Goal: Transaction & Acquisition: Obtain resource

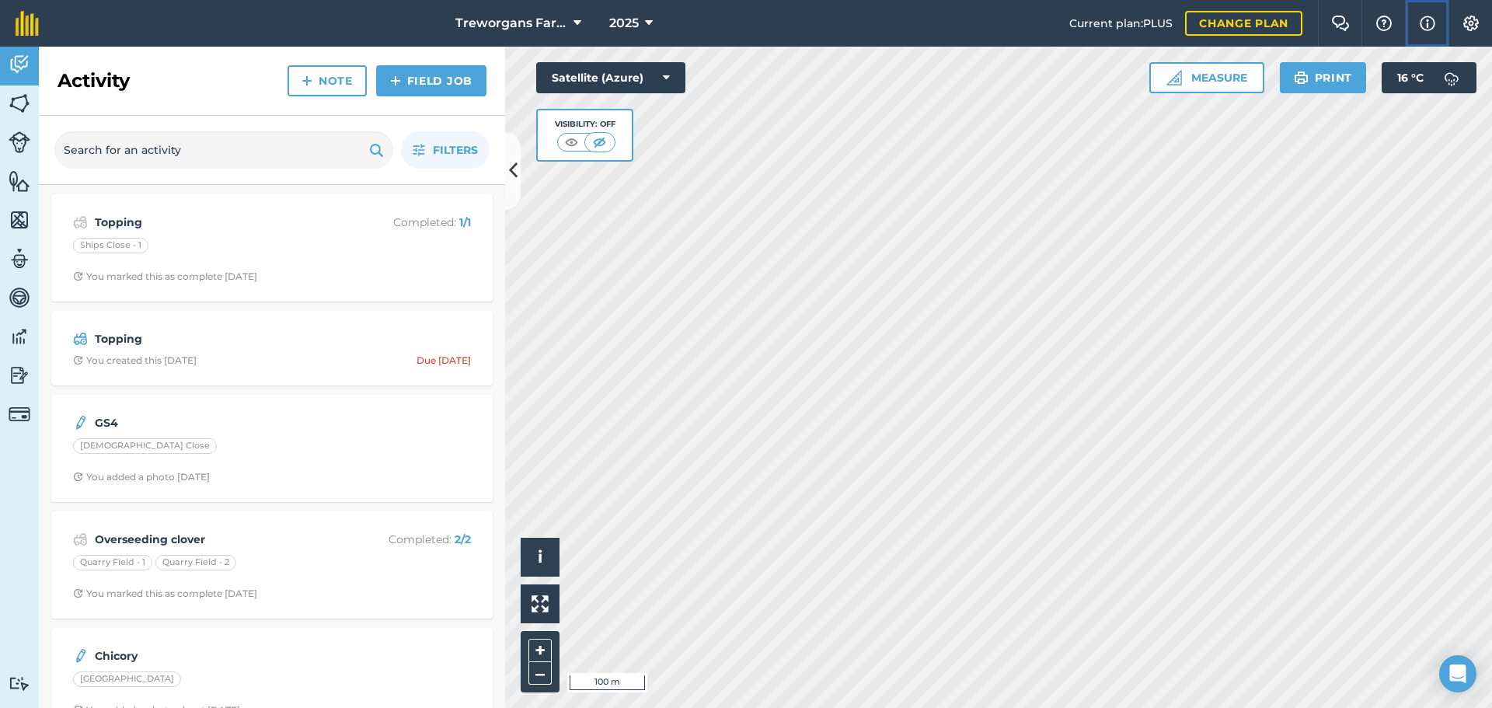
click at [1436, 26] on button "Info" at bounding box center [1427, 23] width 44 height 47
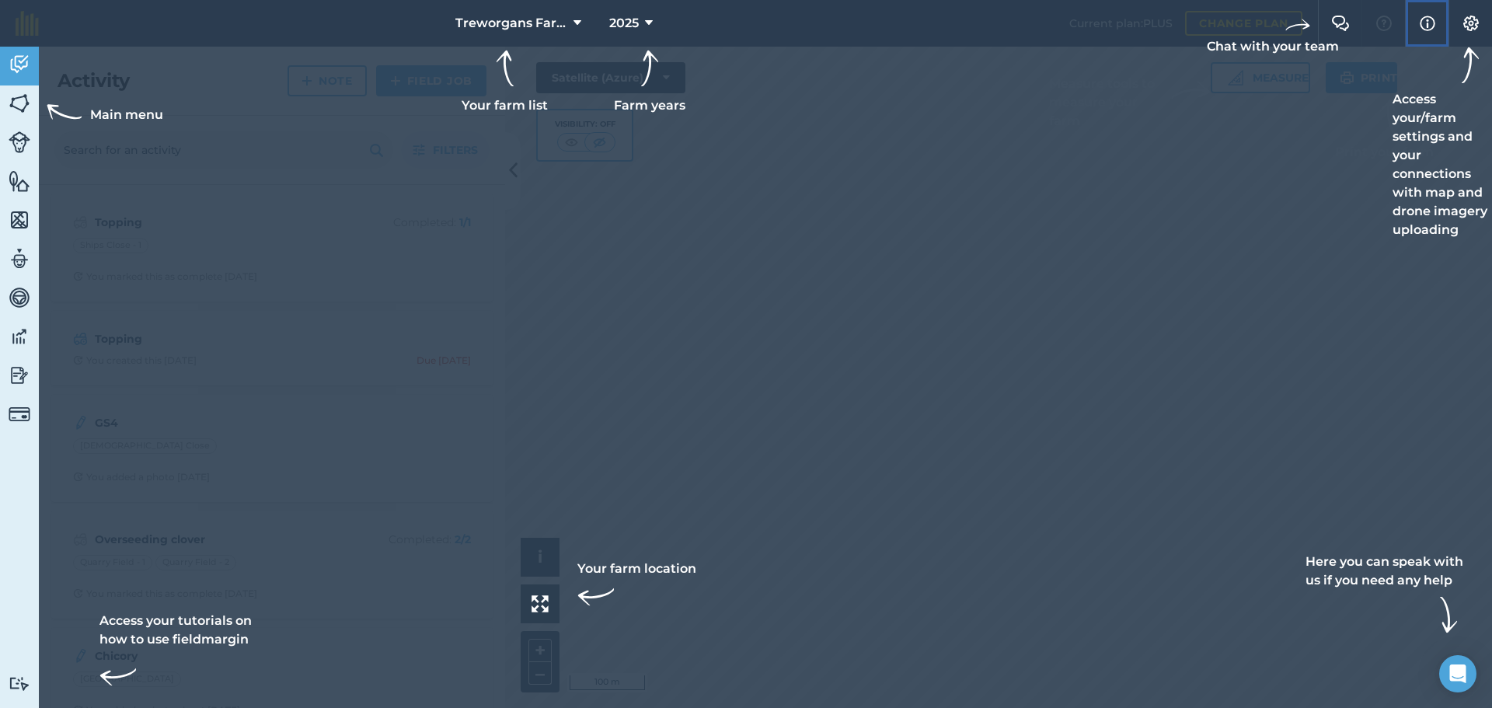
click at [1431, 26] on img at bounding box center [1428, 23] width 16 height 19
click at [1462, 16] on img at bounding box center [1471, 24] width 19 height 16
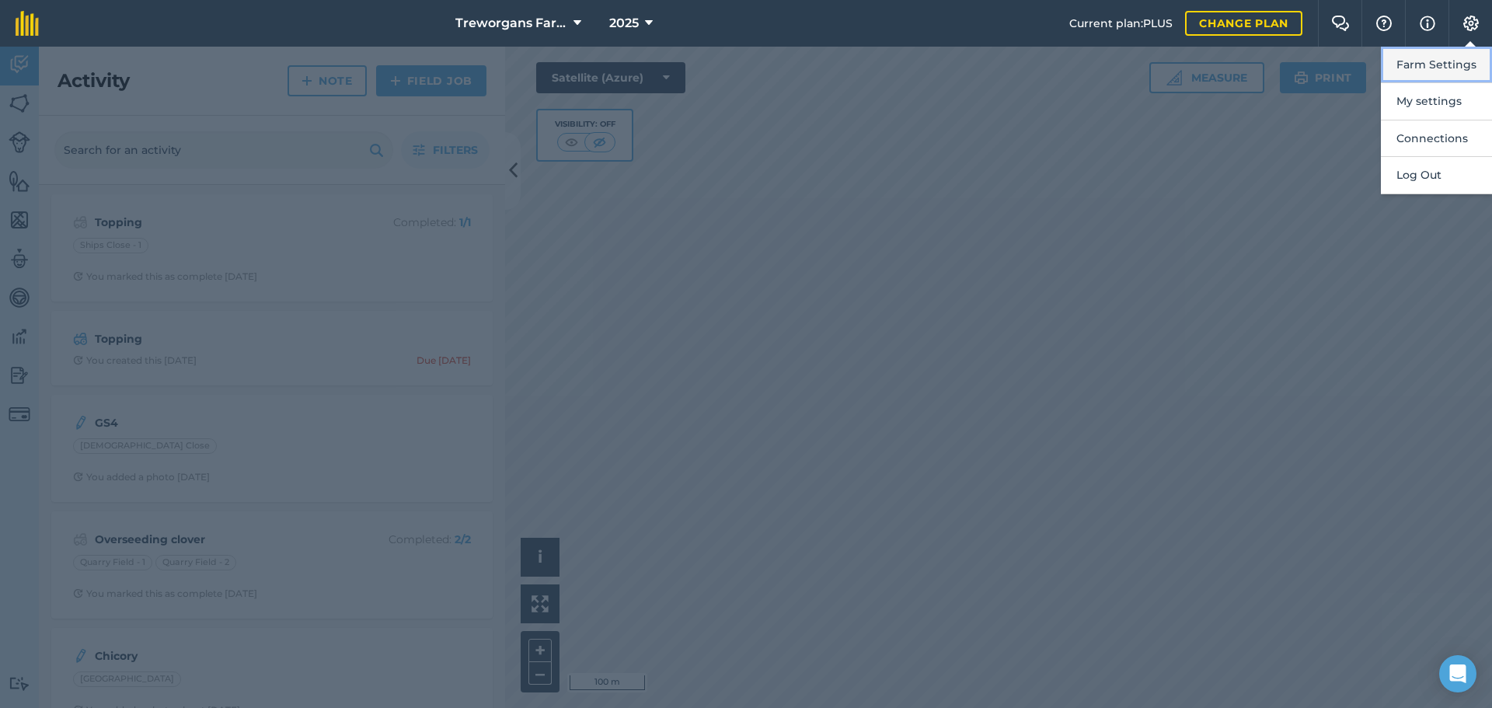
click at [1430, 71] on button "Farm Settings" at bounding box center [1436, 65] width 111 height 37
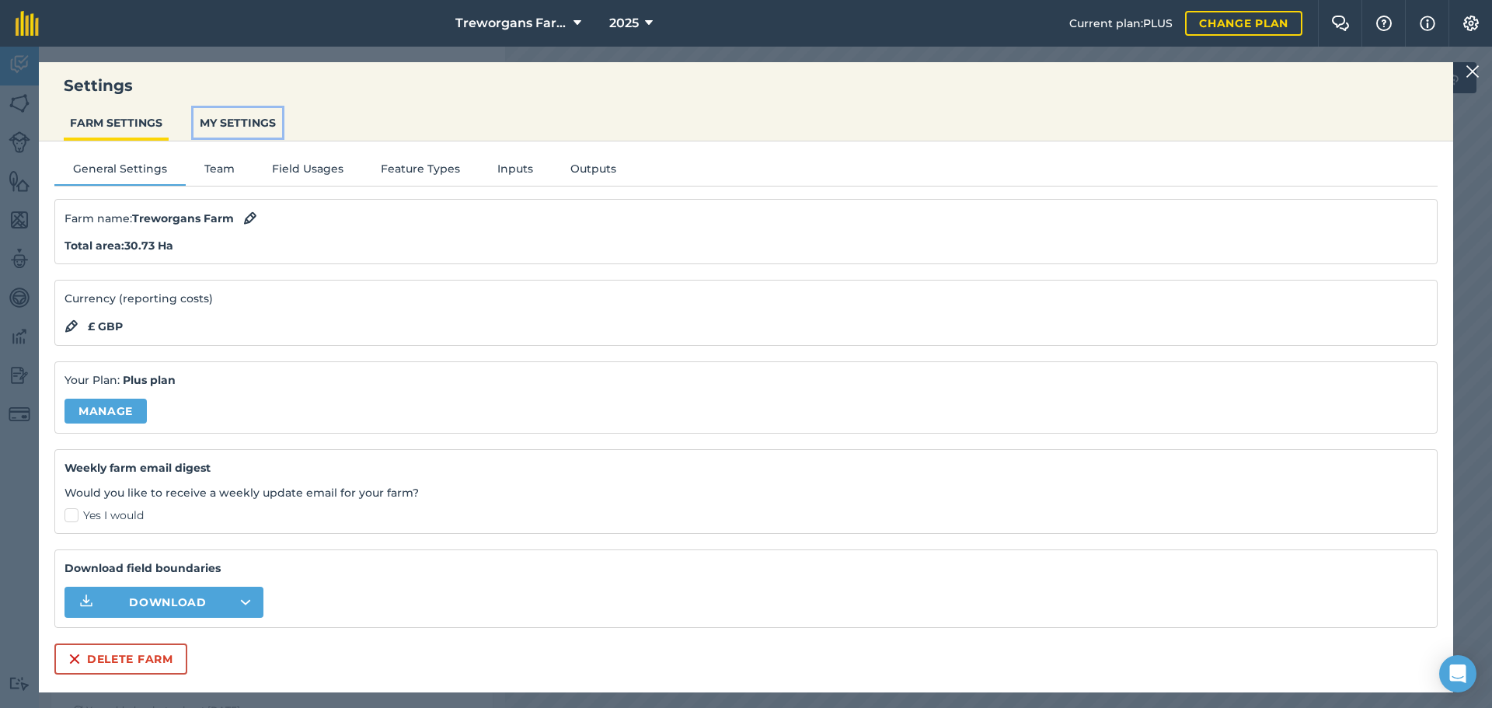
click at [249, 120] on button "MY SETTINGS" at bounding box center [237, 123] width 89 height 30
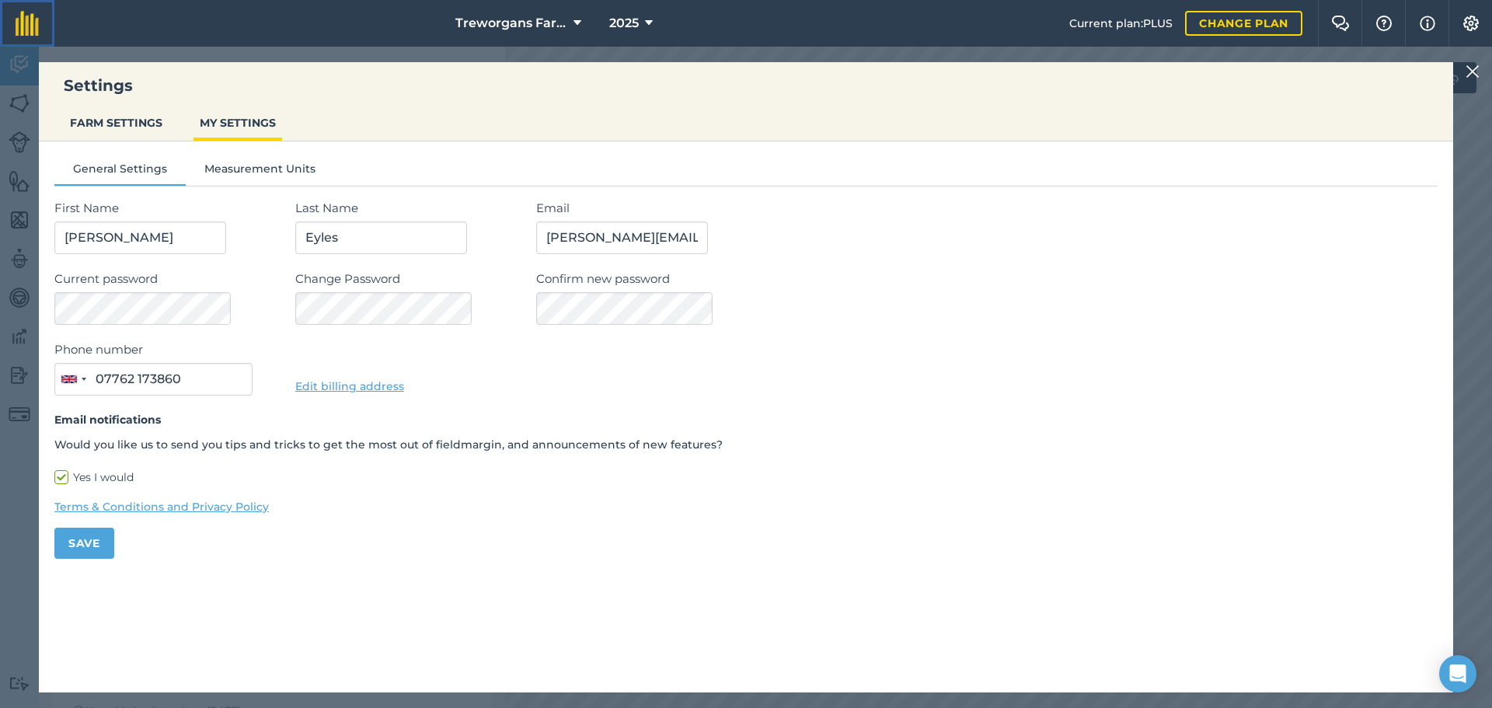
click at [19, 37] on link at bounding box center [27, 23] width 54 height 47
click at [1479, 69] on div at bounding box center [1474, 71] width 19 height 19
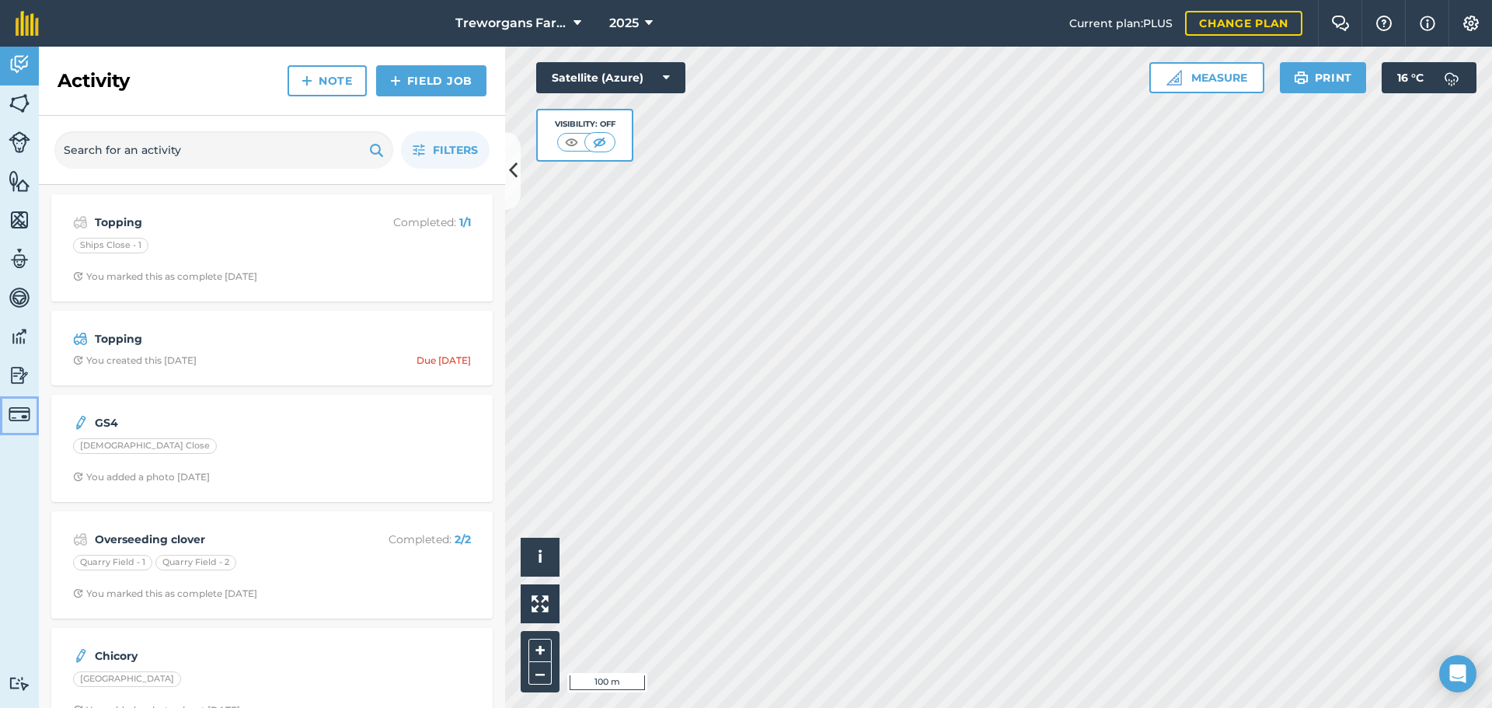
click at [24, 416] on img at bounding box center [20, 414] width 22 height 22
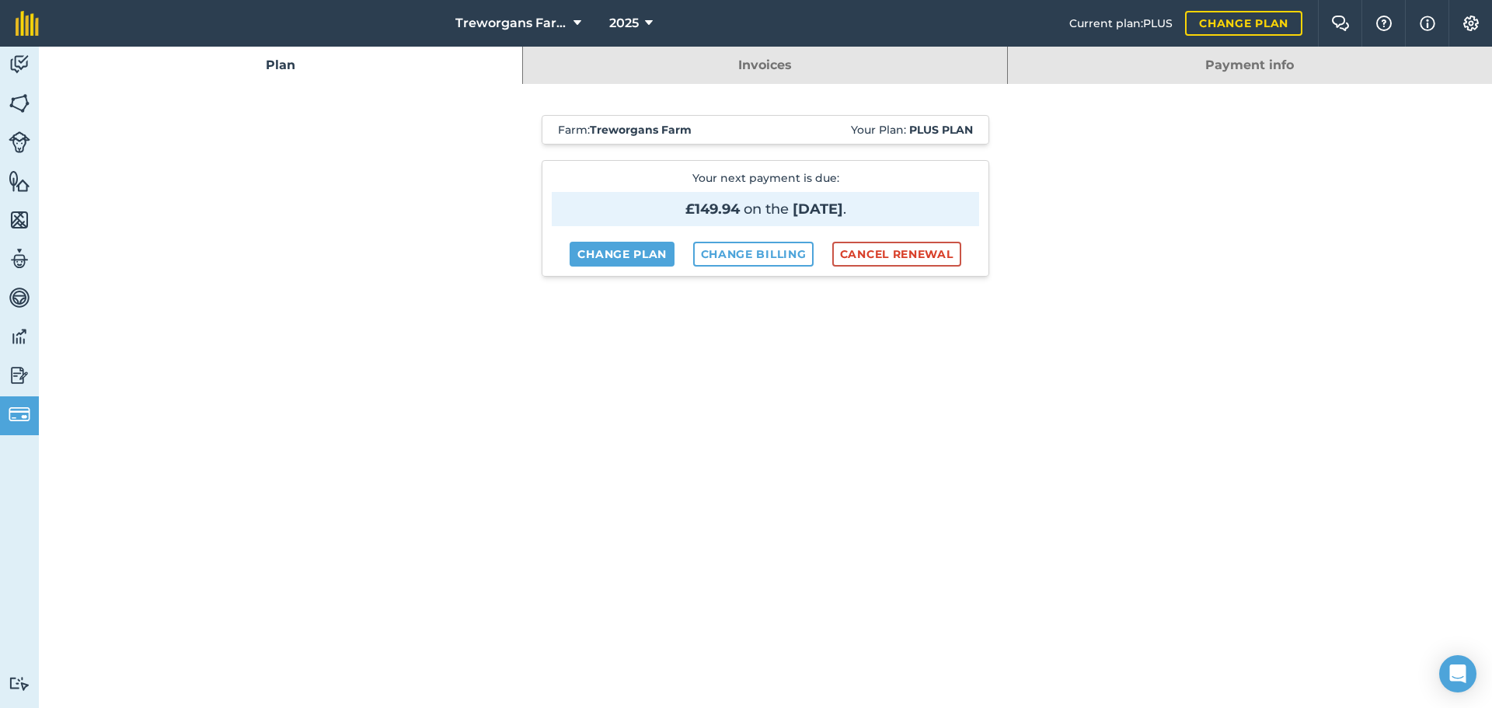
click at [864, 73] on link "Invoices" at bounding box center [764, 65] width 483 height 37
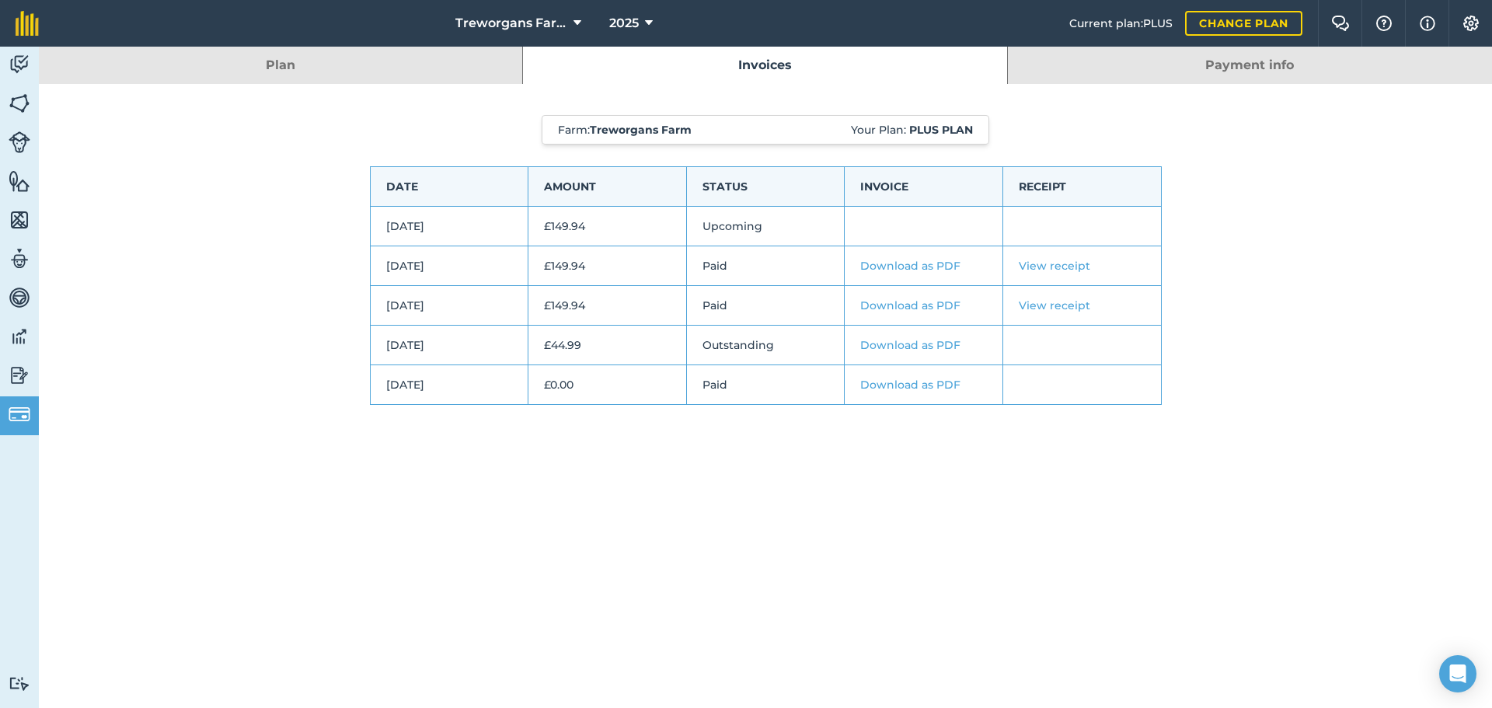
click at [918, 268] on link "Download as PDF" at bounding box center [910, 266] width 100 height 14
